Goal: Find specific page/section: Find specific page/section

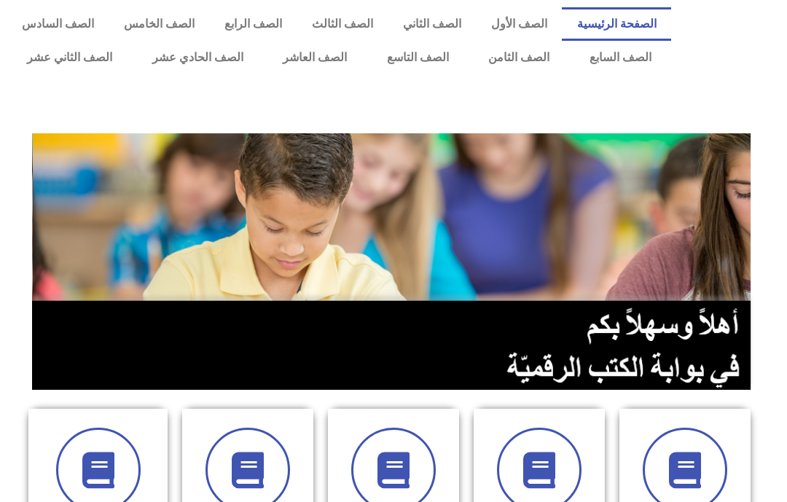
click at [522, 53] on link "الصف الثامن" at bounding box center [518, 58] width 101 height 34
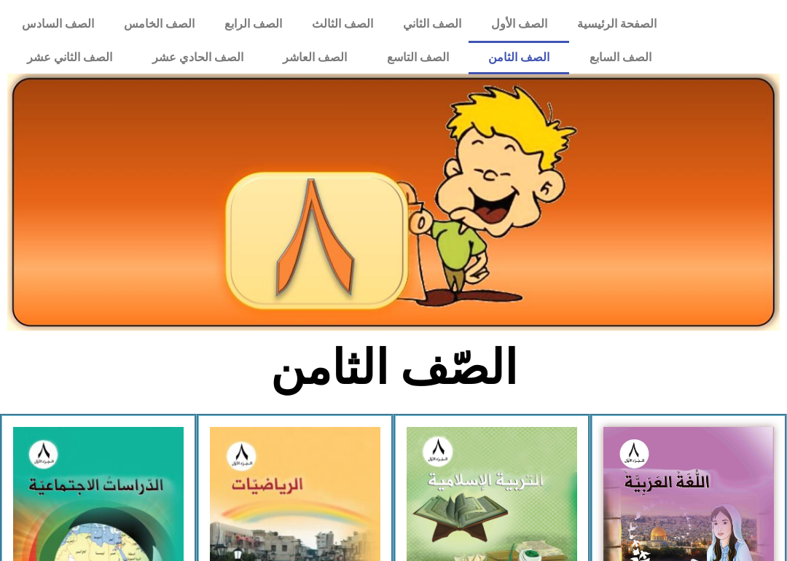
click at [626, 42] on link "الصف السابع" at bounding box center [620, 58] width 102 height 34
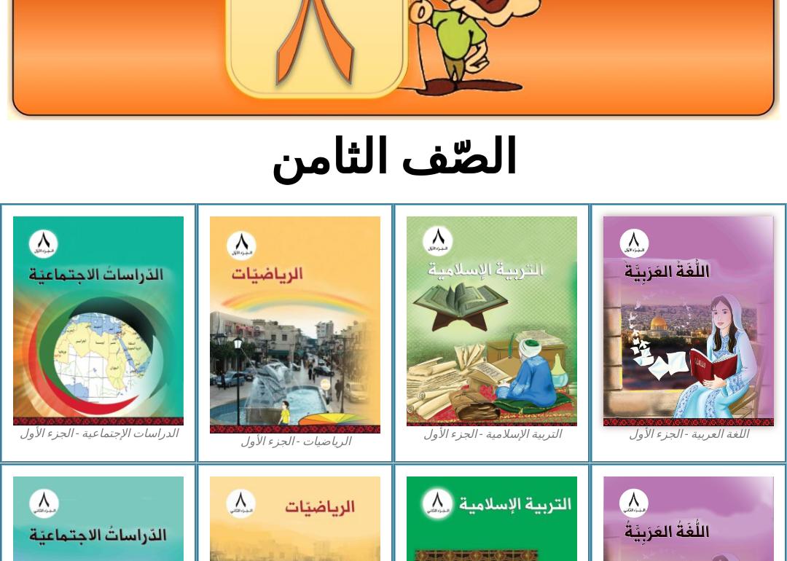
scroll to position [224, 0]
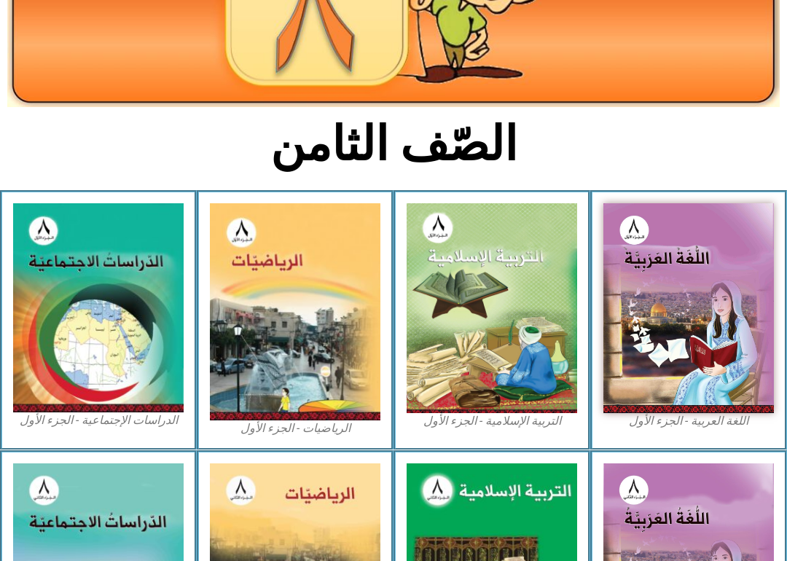
click at [517, 257] on img at bounding box center [491, 308] width 170 height 210
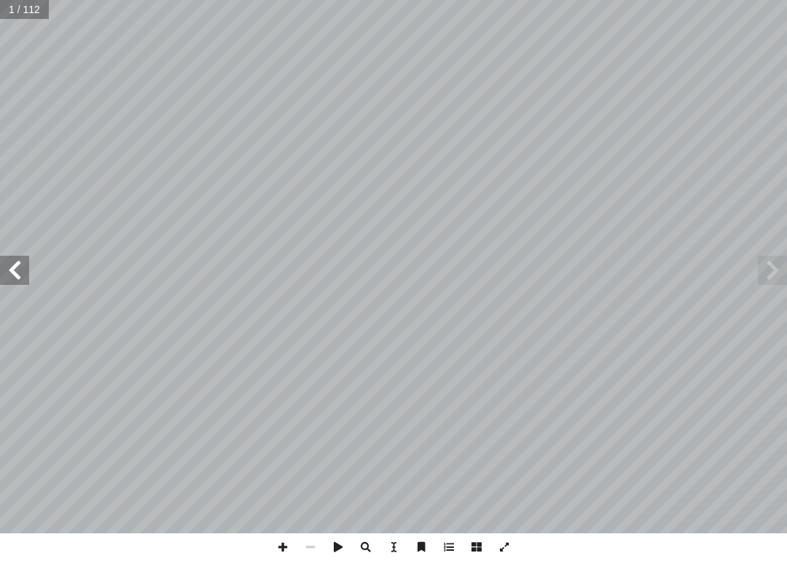
click at [20, 262] on span at bounding box center [14, 270] width 29 height 29
click at [11, 265] on span at bounding box center [14, 270] width 29 height 29
click at [9, 261] on span at bounding box center [14, 270] width 29 height 29
click at [9, 264] on span at bounding box center [14, 270] width 29 height 29
click at [12, 265] on span at bounding box center [14, 270] width 29 height 29
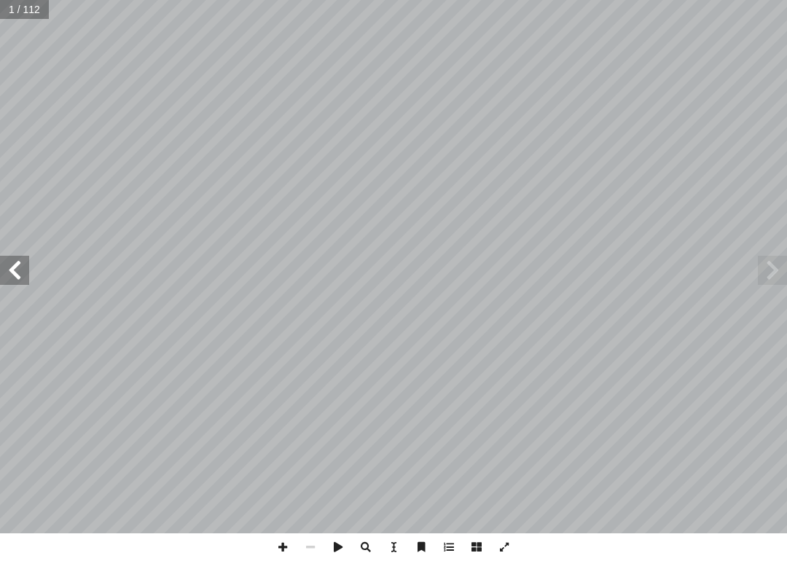
click at [9, 259] on span at bounding box center [14, 270] width 29 height 29
click at [23, 275] on span at bounding box center [14, 270] width 29 height 29
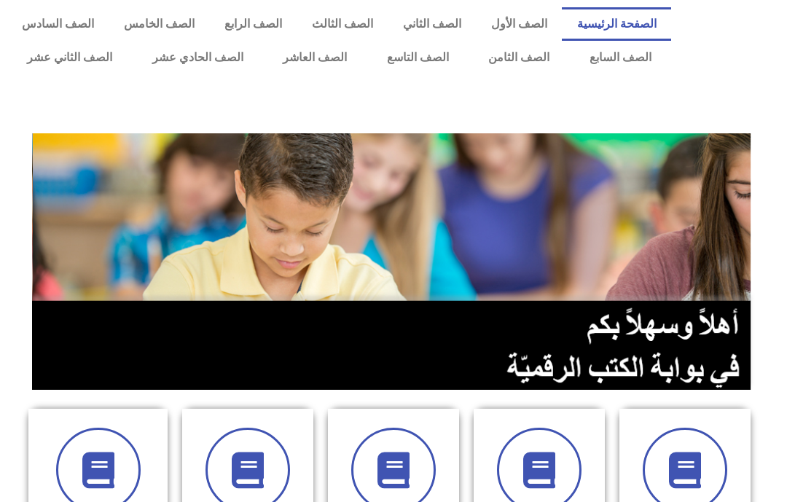
click at [535, 63] on link "الصف الثامن" at bounding box center [518, 58] width 101 height 34
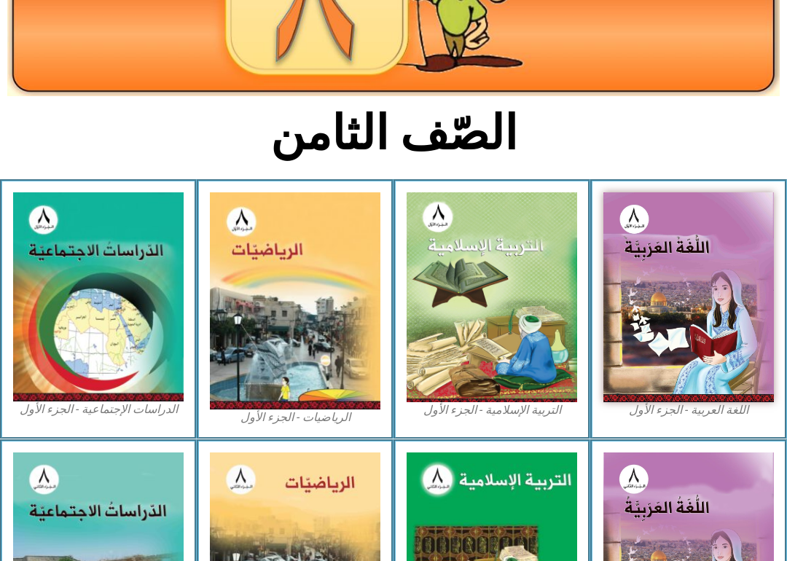
scroll to position [235, 0]
click at [543, 202] on img at bounding box center [491, 297] width 170 height 210
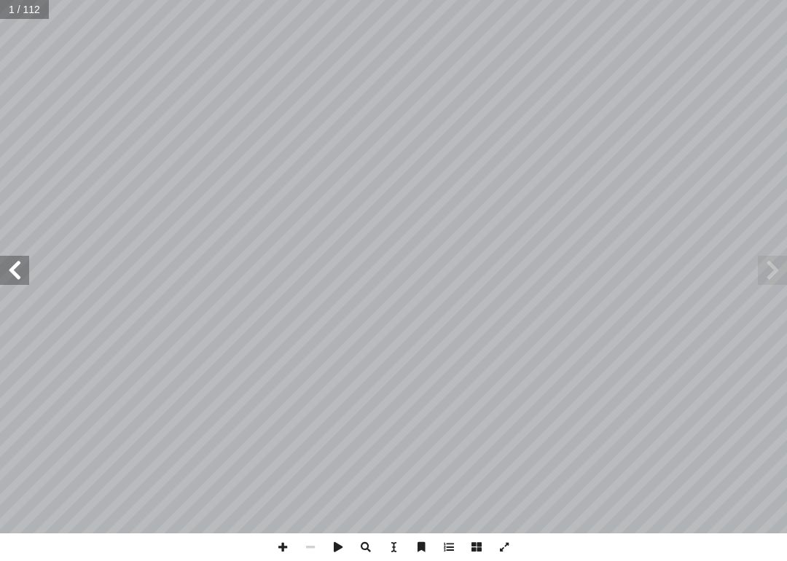
click at [9, 278] on span at bounding box center [14, 270] width 29 height 29
click at [22, 272] on span at bounding box center [14, 270] width 29 height 29
click at [11, 270] on span at bounding box center [14, 270] width 29 height 29
click at [20, 270] on span at bounding box center [14, 270] width 29 height 29
click at [15, 262] on span at bounding box center [14, 270] width 29 height 29
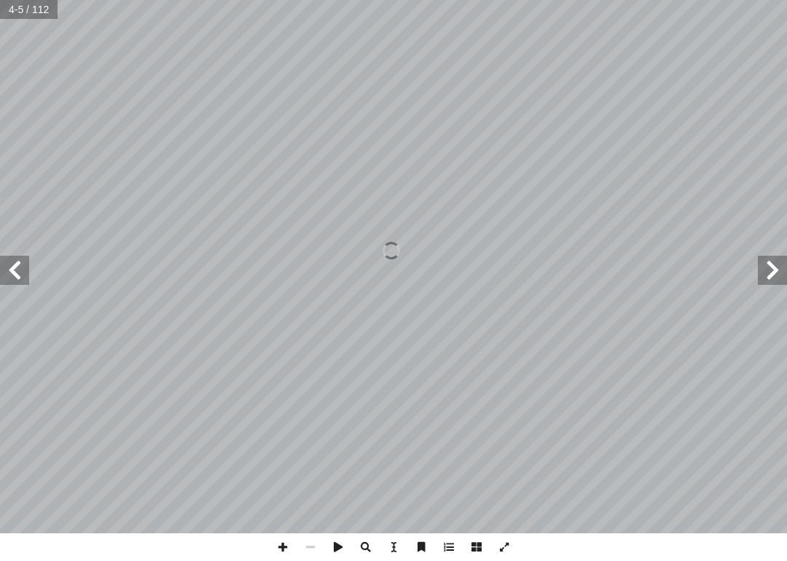
click at [11, 260] on span at bounding box center [14, 270] width 29 height 29
click at [23, 259] on span at bounding box center [14, 270] width 29 height 29
